Goal: Book appointment/travel/reservation

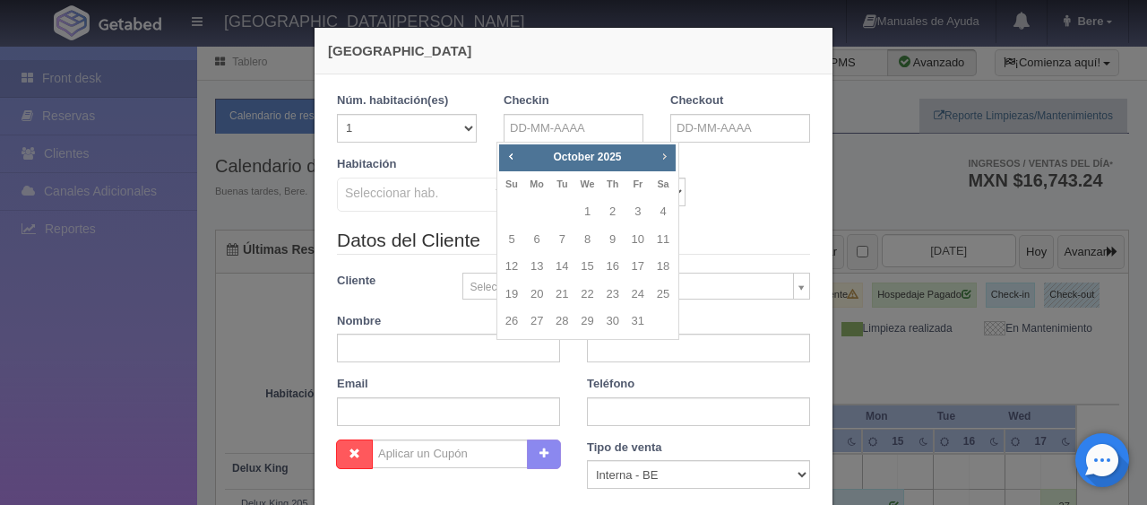
click at [667, 156] on span "Next" at bounding box center [664, 156] width 14 height 14
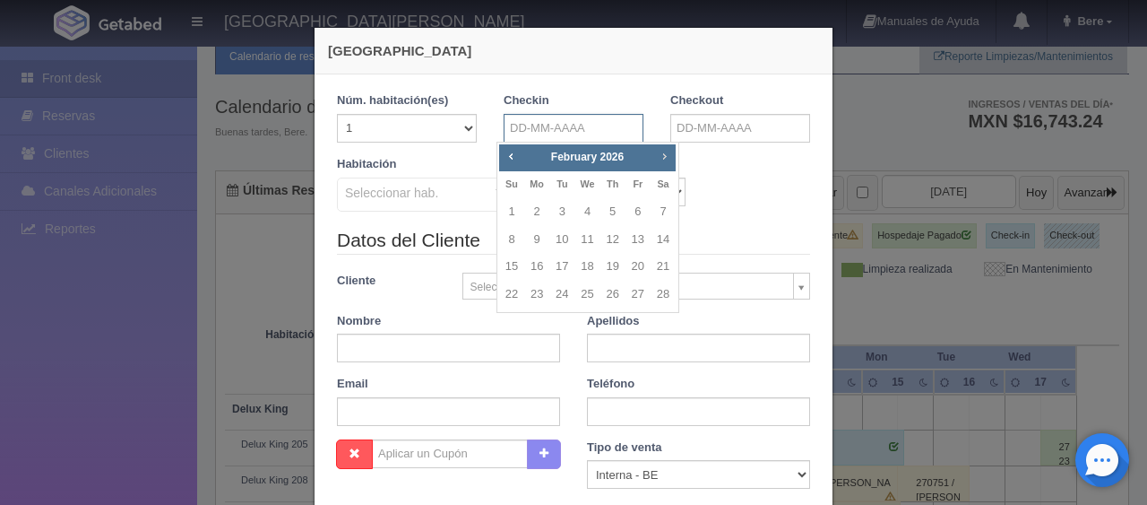
scroll to position [59, 0]
click at [667, 156] on span "Next" at bounding box center [664, 156] width 14 height 14
click at [513, 156] on span "Prev" at bounding box center [511, 156] width 14 height 14
click at [614, 238] on link "12" at bounding box center [613, 240] width 23 height 26
type input "[DATE]"
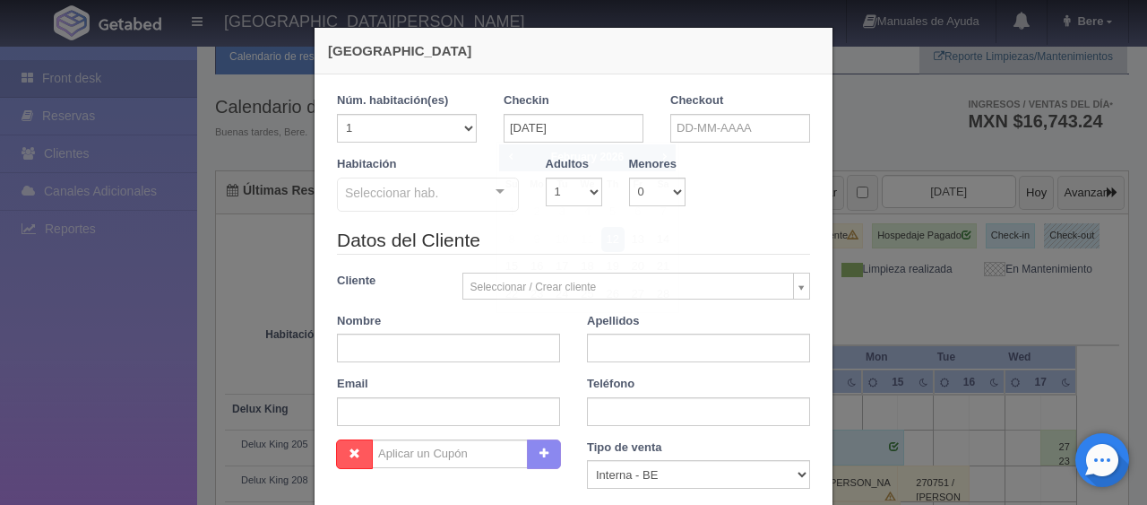
checkbox input "false"
click at [690, 137] on input "text" at bounding box center [741, 128] width 140 height 29
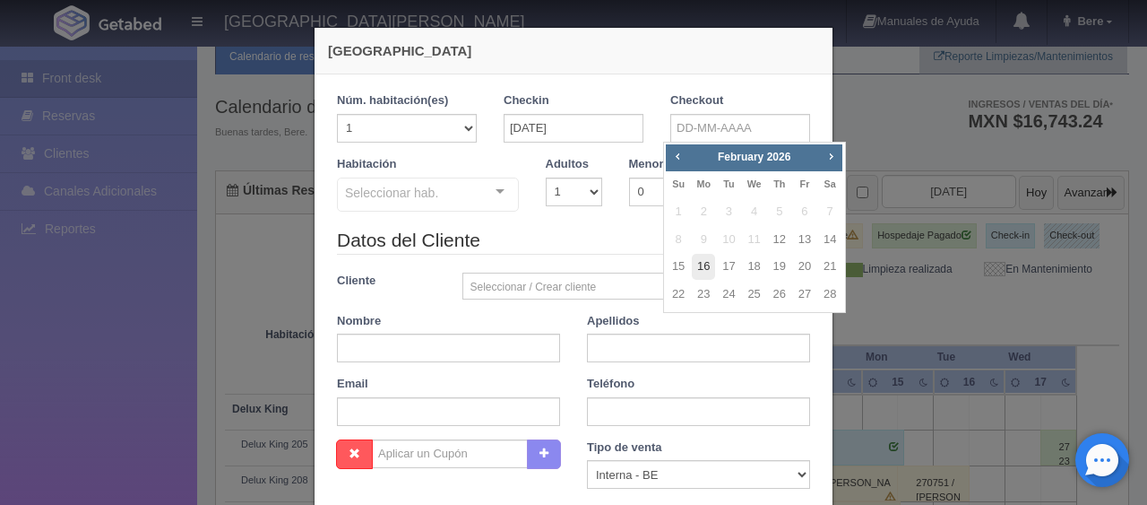
click at [700, 266] on link "16" at bounding box center [703, 267] width 23 height 26
type input "[DATE]"
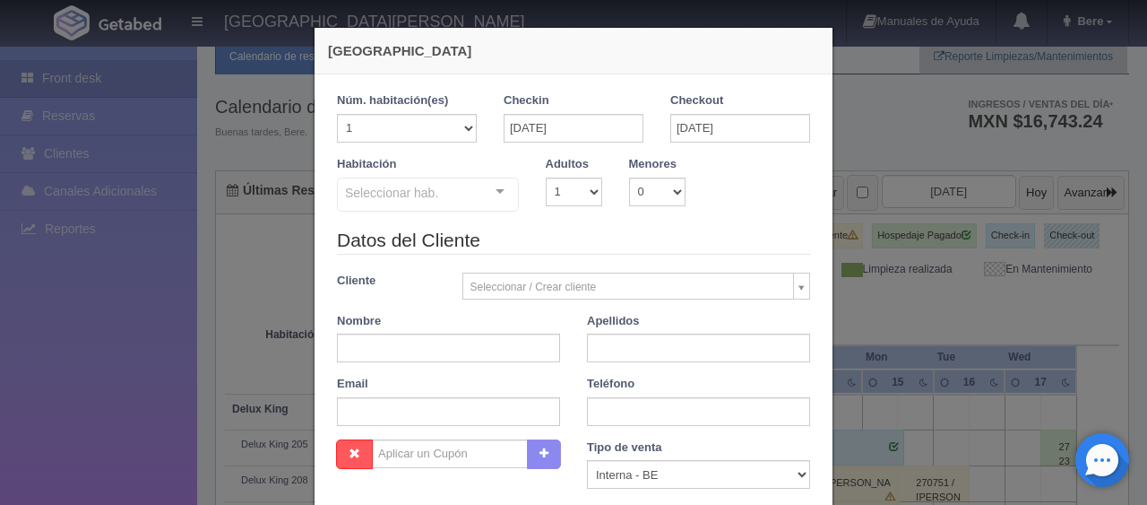
checkbox input "false"
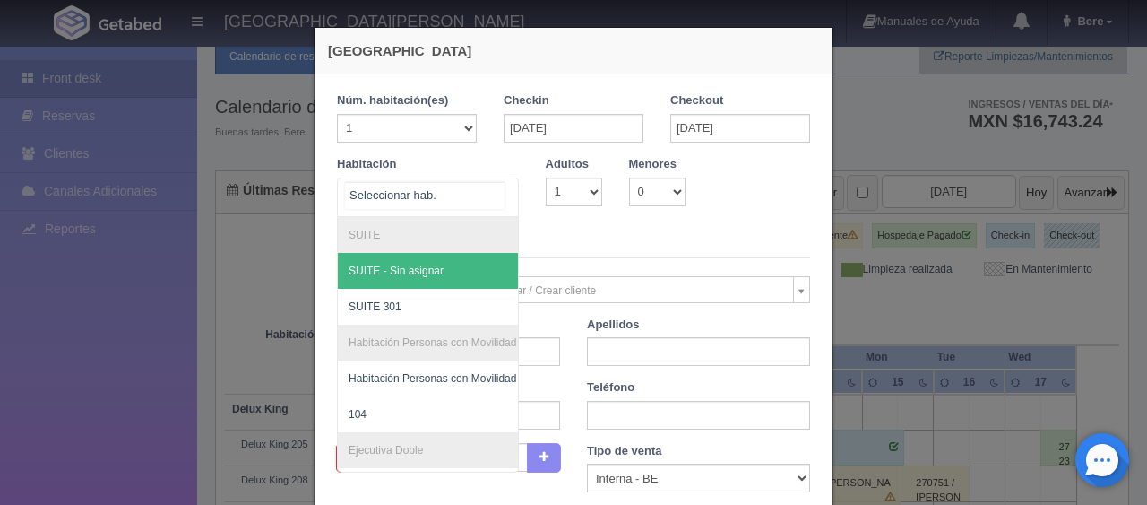
click at [464, 182] on div at bounding box center [428, 196] width 182 height 39
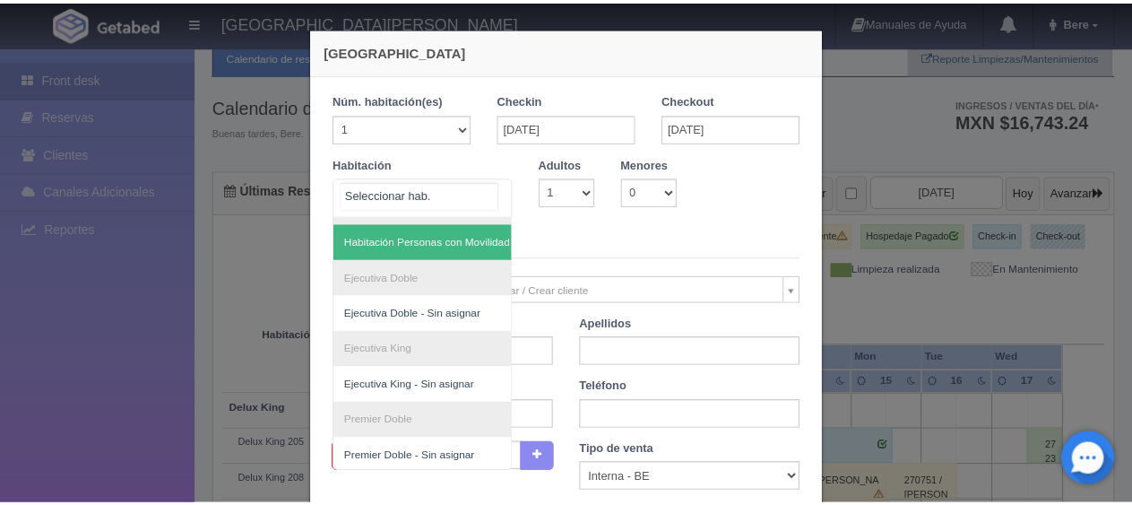
scroll to position [0, 0]
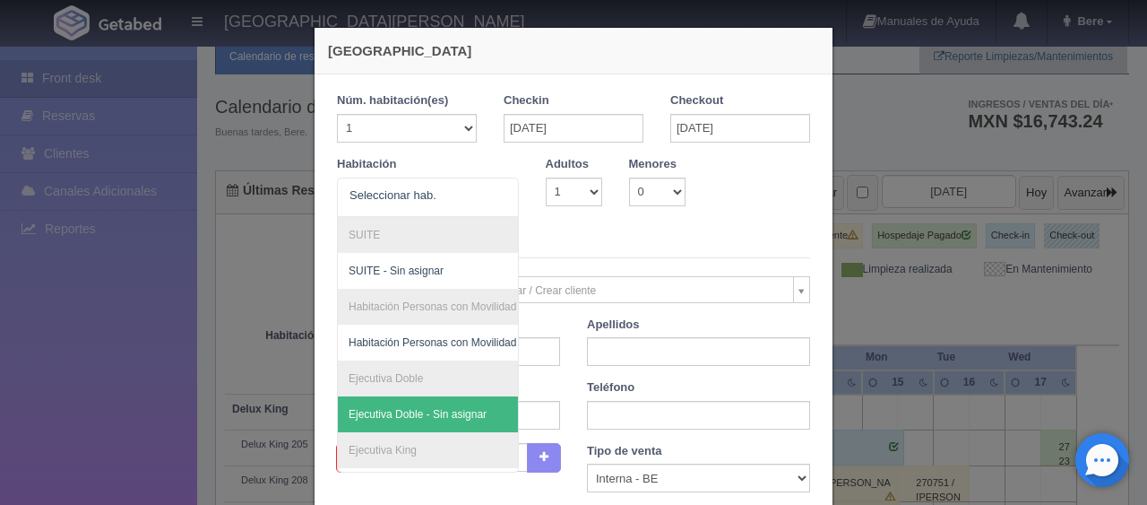
click at [147, 346] on div "[GEOGRAPHIC_DATA] 1 Núm. habitación(es) 1 2 3 4 5 6 7 8 9 10 11 12 13 14 15 16 …" at bounding box center [573, 252] width 1147 height 505
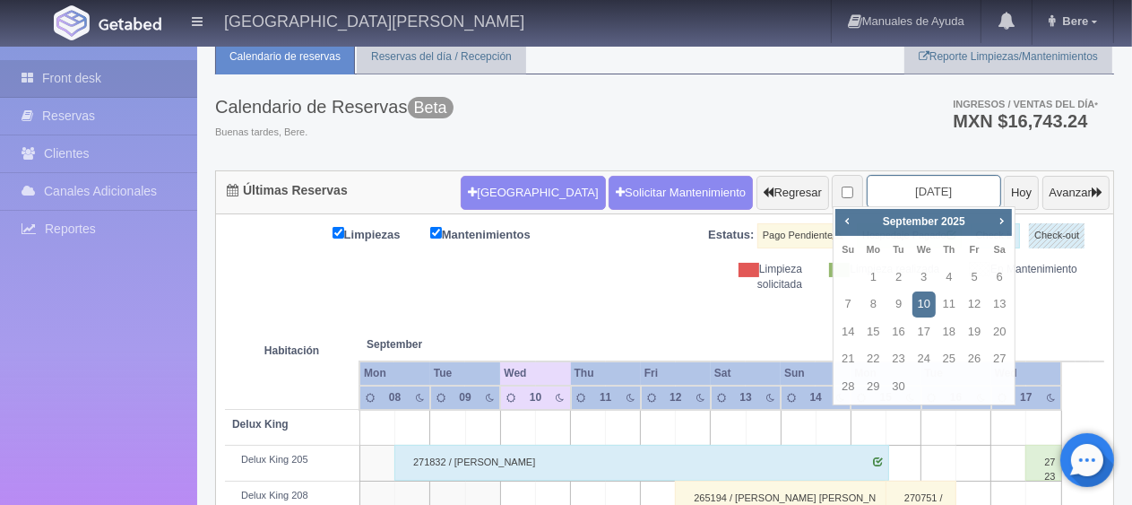
click at [882, 200] on input "[DATE]" at bounding box center [934, 191] width 134 height 33
click at [1006, 221] on span "Next" at bounding box center [1001, 220] width 14 height 14
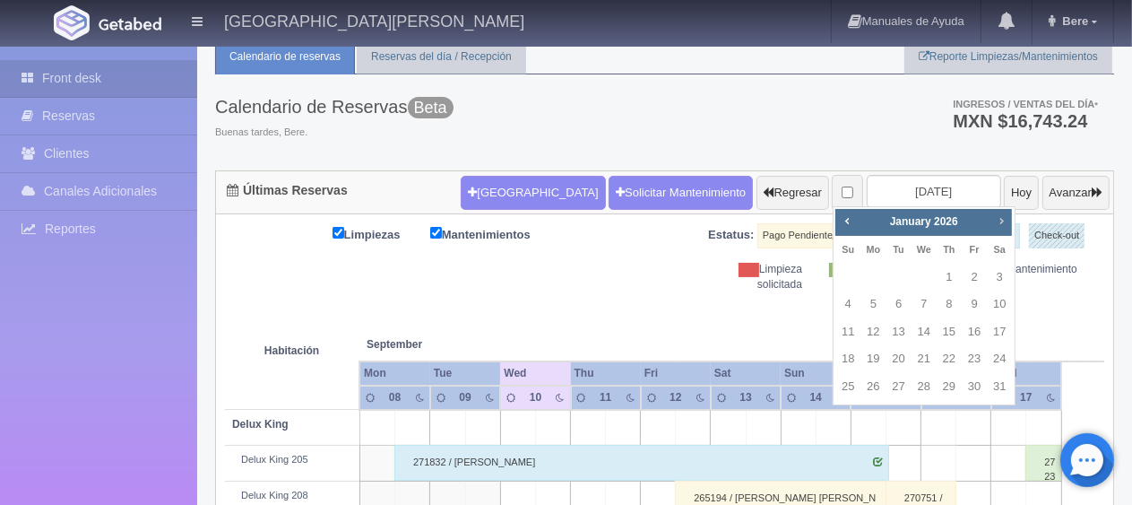
click at [1006, 221] on span "Next" at bounding box center [1001, 220] width 14 height 14
click at [943, 310] on link "12" at bounding box center [949, 304] width 23 height 26
type input "[DATE]"
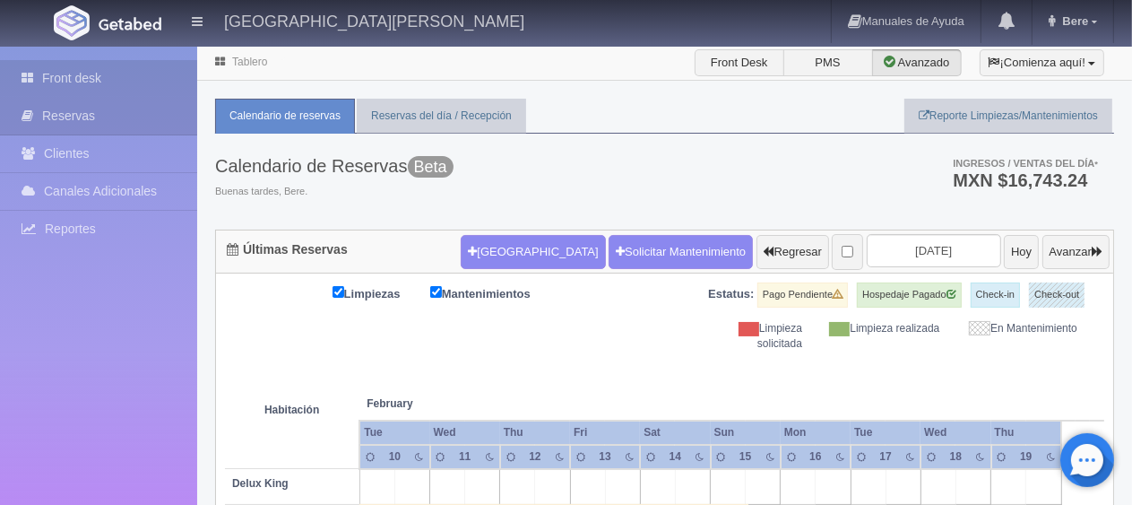
click at [108, 81] on link "Front desk" at bounding box center [98, 78] width 197 height 37
